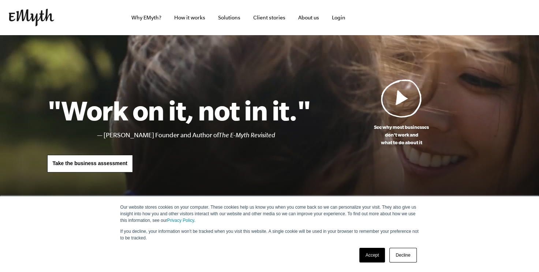
click at [365, 250] on link "Accept" at bounding box center [373, 255] width 26 height 15
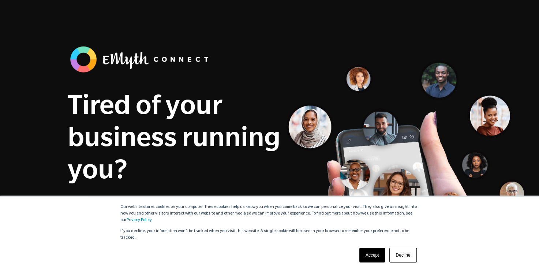
click at [375, 255] on link "Accept" at bounding box center [373, 255] width 26 height 15
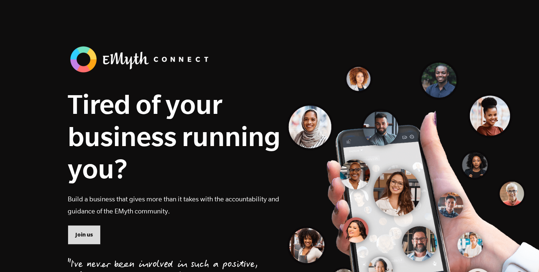
click at [92, 233] on link "Join us" at bounding box center [84, 234] width 33 height 19
